Goal: Check status: Check status

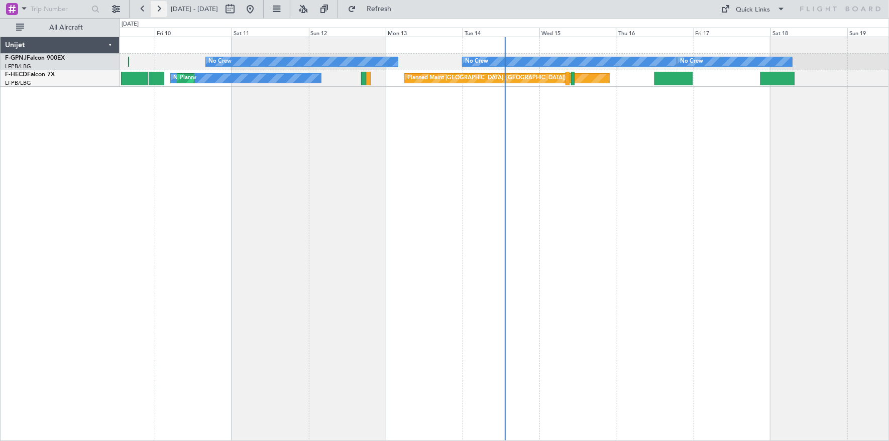
click at [160, 7] on button at bounding box center [159, 9] width 16 height 16
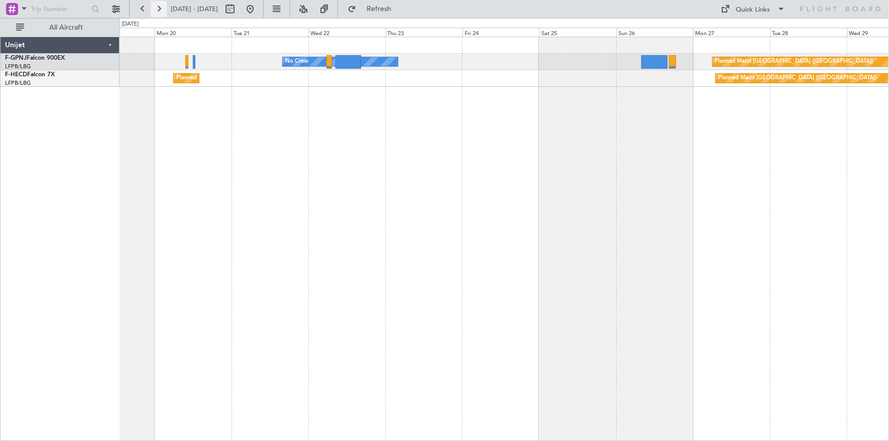
click at [158, 8] on button at bounding box center [159, 9] width 16 height 16
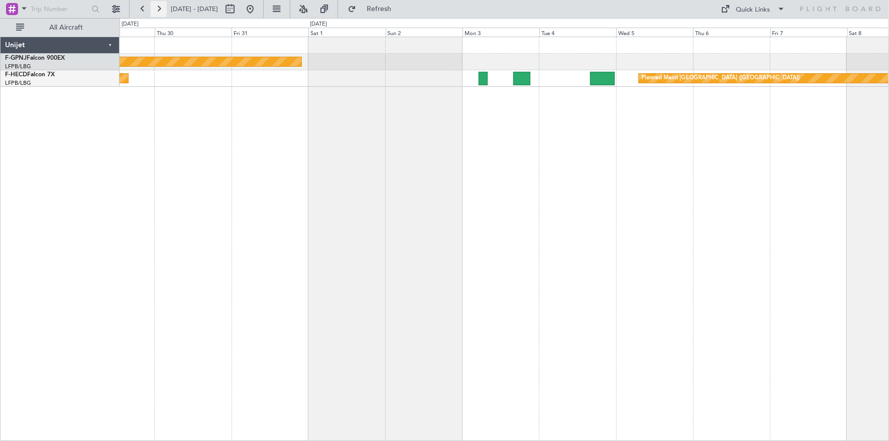
click at [158, 8] on button at bounding box center [159, 9] width 16 height 16
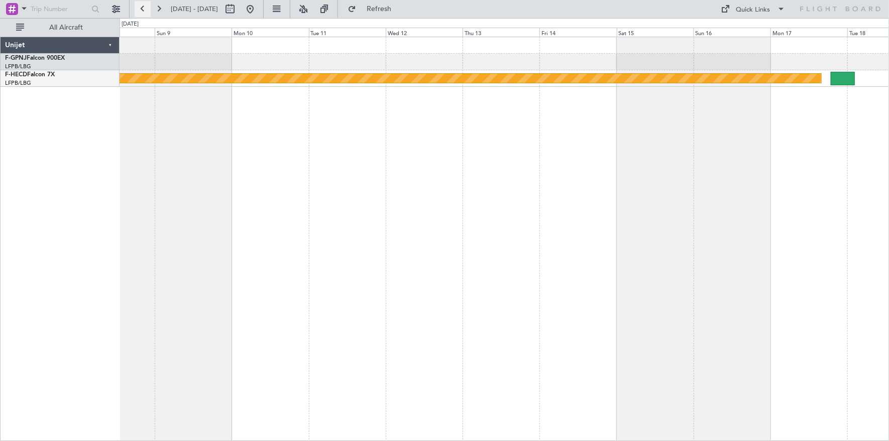
click at [144, 7] on button at bounding box center [143, 9] width 16 height 16
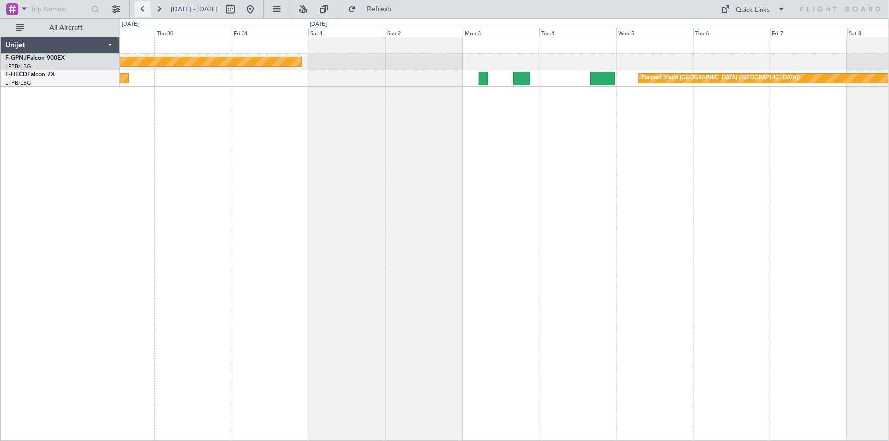
click at [144, 7] on button at bounding box center [143, 9] width 16 height 16
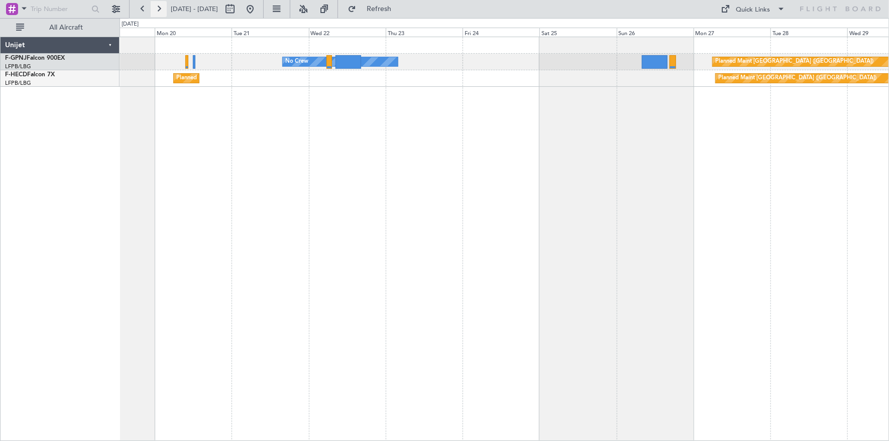
click at [161, 11] on button at bounding box center [159, 9] width 16 height 16
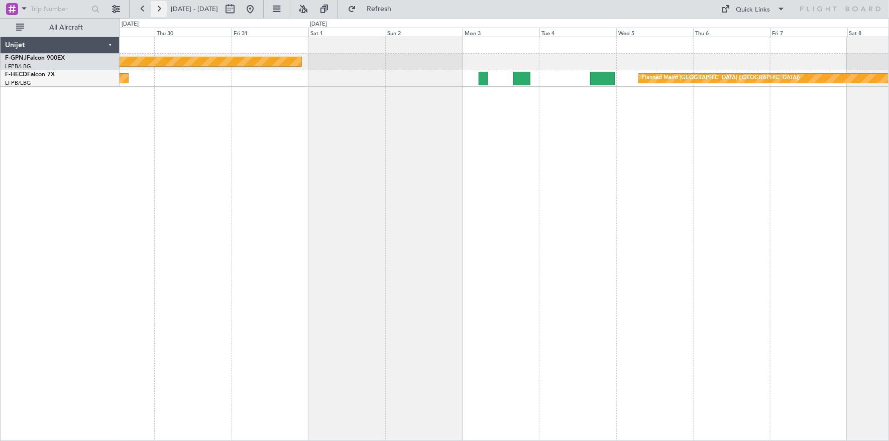
click at [161, 11] on button at bounding box center [159, 9] width 16 height 16
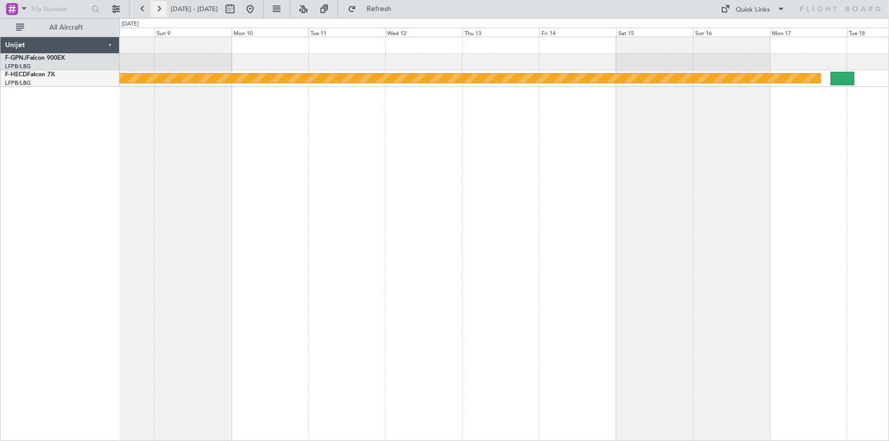
click at [161, 11] on button at bounding box center [159, 9] width 16 height 16
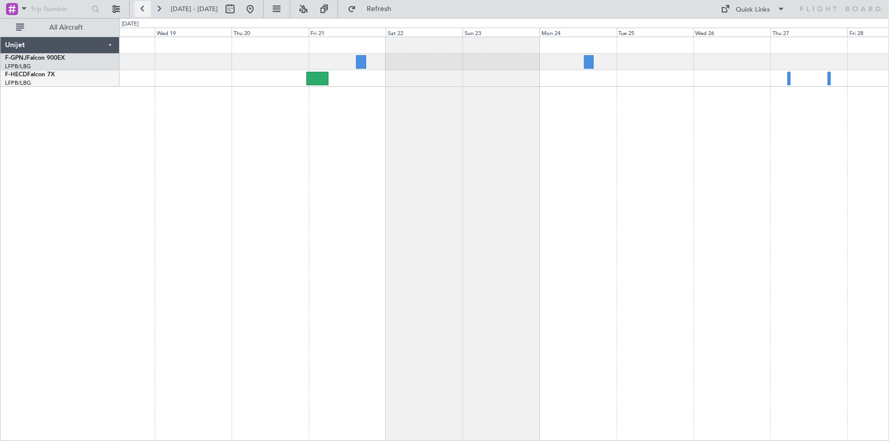
click at [144, 7] on button at bounding box center [143, 9] width 16 height 16
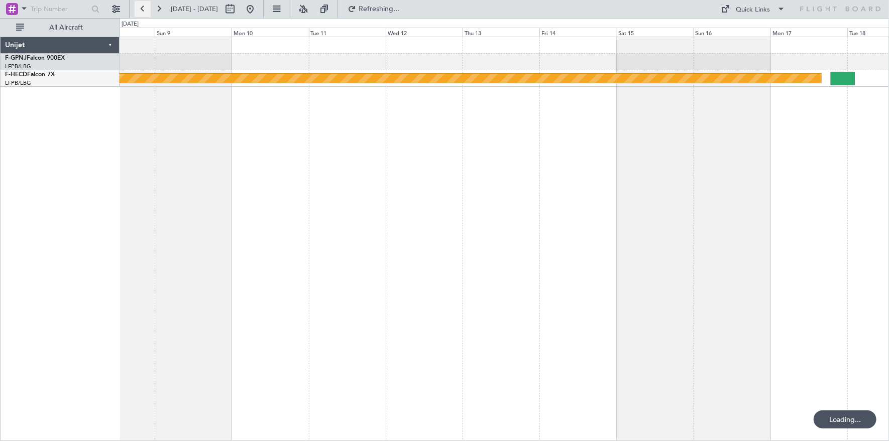
click at [144, 7] on button at bounding box center [143, 9] width 16 height 16
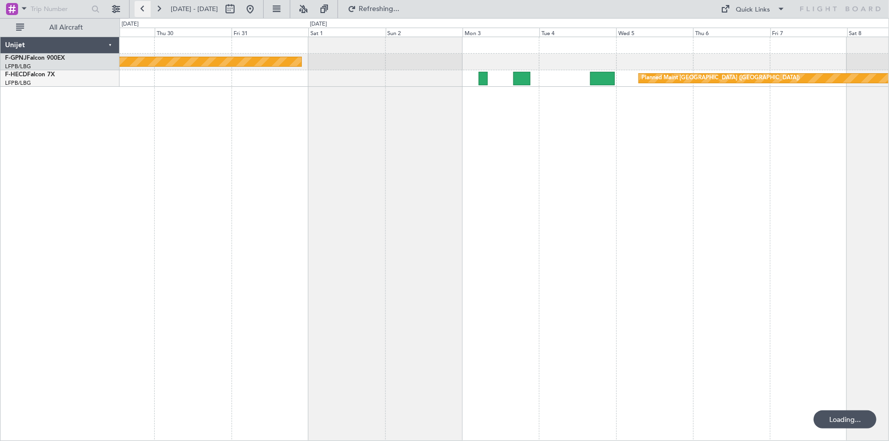
click at [144, 7] on button at bounding box center [143, 9] width 16 height 16
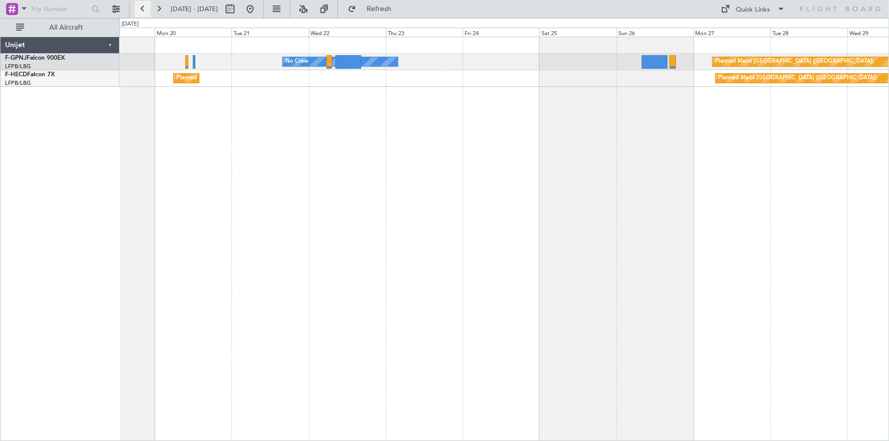
click at [144, 7] on button at bounding box center [143, 9] width 16 height 16
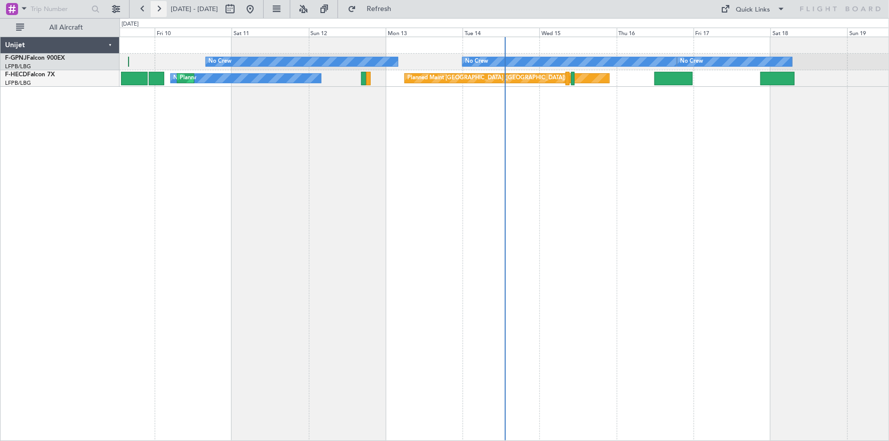
click at [155, 11] on button at bounding box center [159, 9] width 16 height 16
